Goal: Contribute content

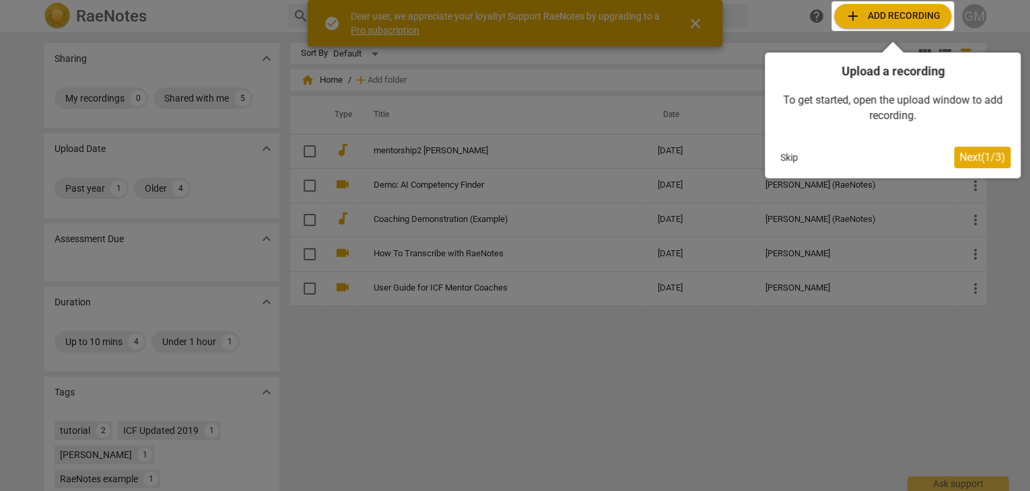
click at [921, 22] on div at bounding box center [892, 16] width 123 height 30
click at [893, 11] on div at bounding box center [892, 16] width 123 height 30
click at [847, 14] on div at bounding box center [892, 16] width 123 height 30
click at [977, 155] on span "Next ( 1 / 3 )" at bounding box center [982, 157] width 46 height 13
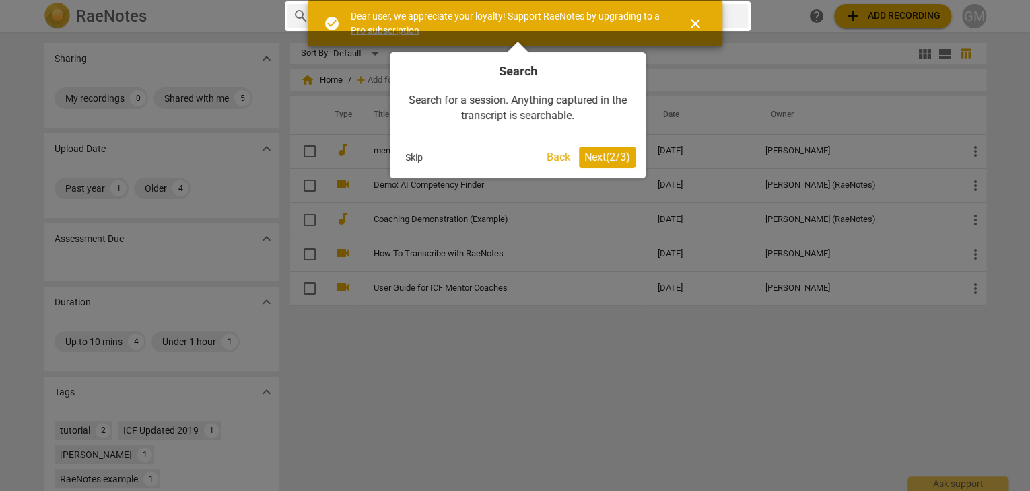
click at [596, 159] on span "Next ( 2 / 3 )" at bounding box center [607, 157] width 46 height 13
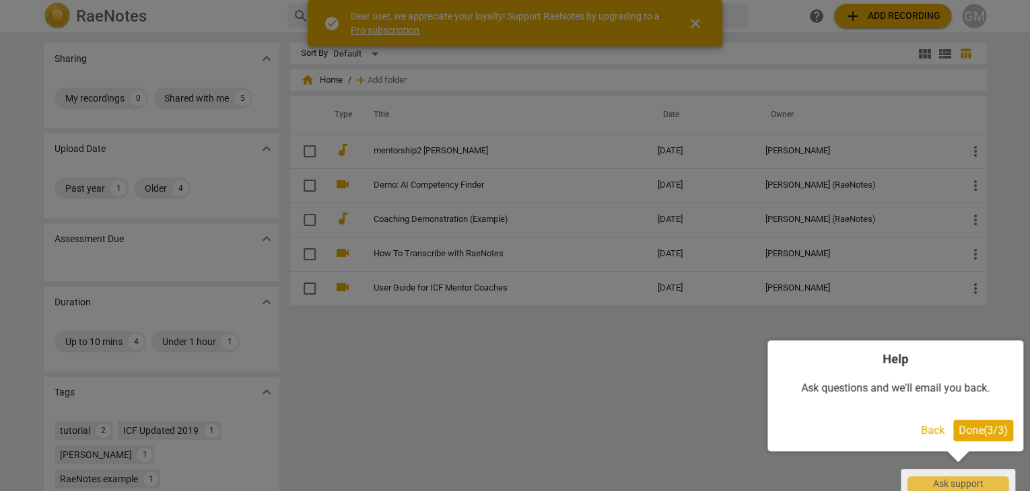
click at [995, 431] on span "Done ( 3 / 3 )" at bounding box center [982, 430] width 49 height 13
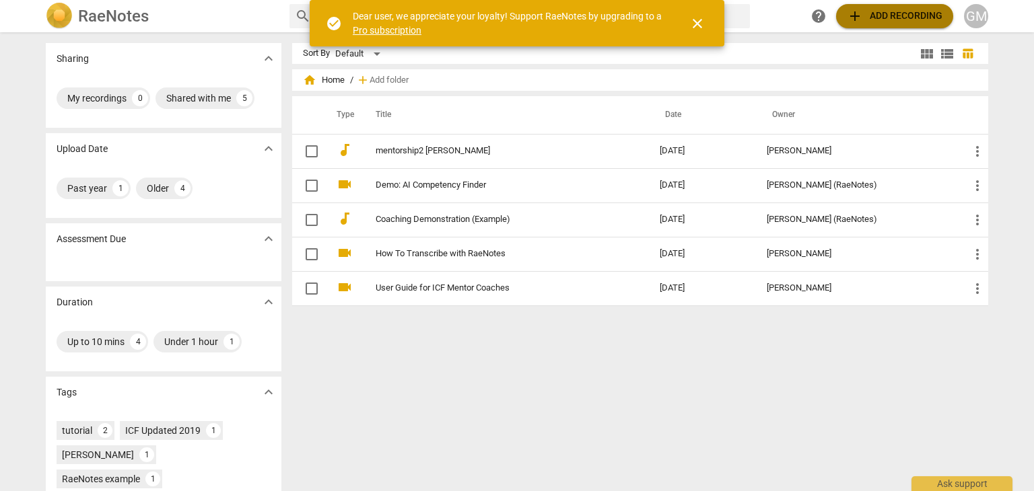
click at [913, 21] on span "add Add recording" at bounding box center [895, 16] width 96 height 16
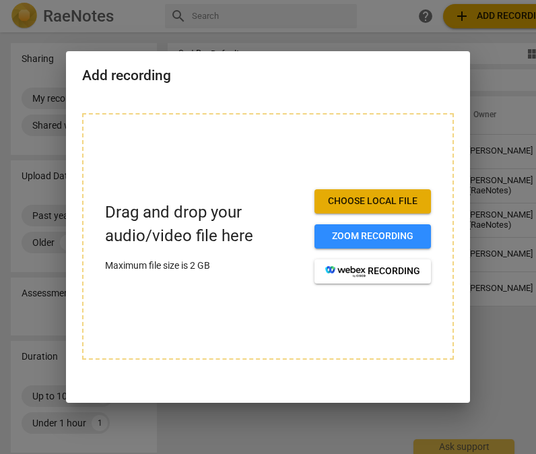
click at [366, 92] on div "Add recording" at bounding box center [268, 74] width 404 height 46
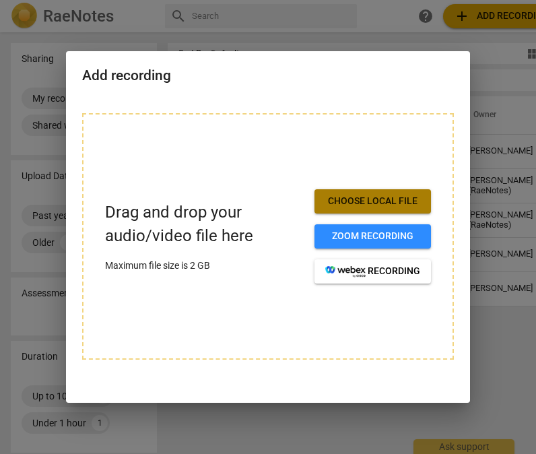
click at [390, 199] on span "Choose local file" at bounding box center [372, 201] width 95 height 13
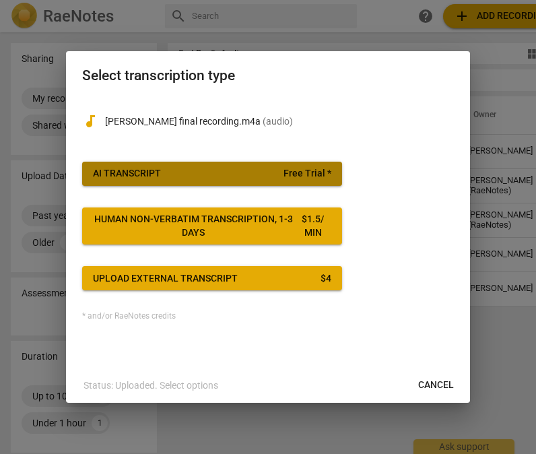
click at [219, 179] on span "AI Transcript Free Trial *" at bounding box center [212, 173] width 238 height 13
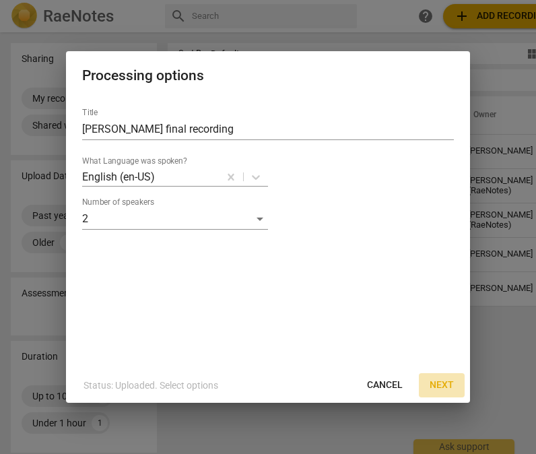
click at [435, 385] on span "Next" at bounding box center [441, 384] width 24 height 13
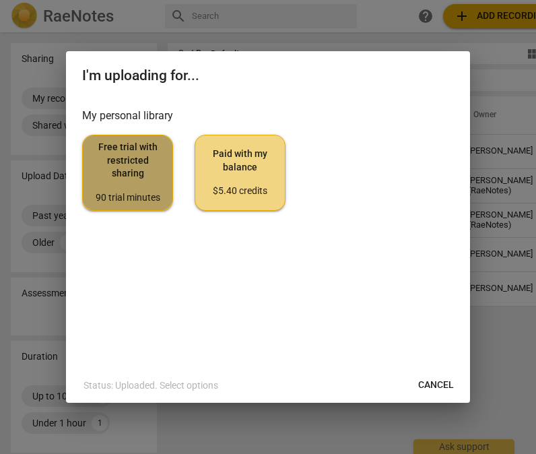
click at [116, 189] on span "Free trial with restricted sharing 90 trial minutes" at bounding box center [128, 172] width 68 height 63
